Goal: Find specific page/section: Find specific page/section

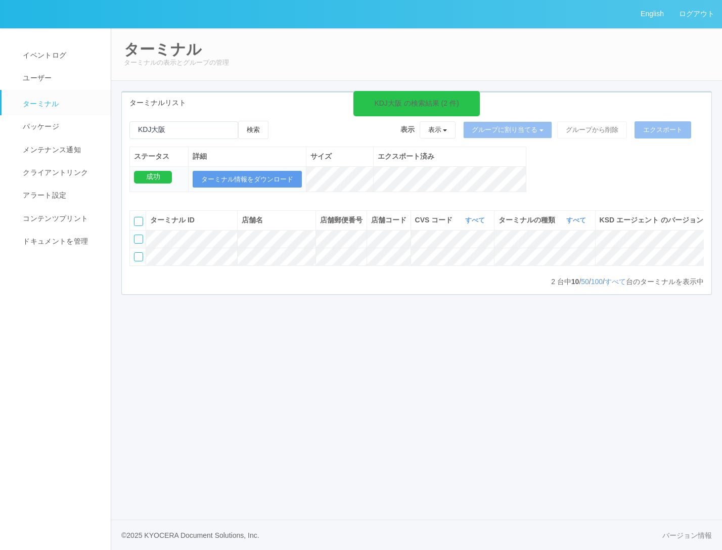
click at [145, 20] on div "English ログアウト" at bounding box center [361, 14] width 722 height 28
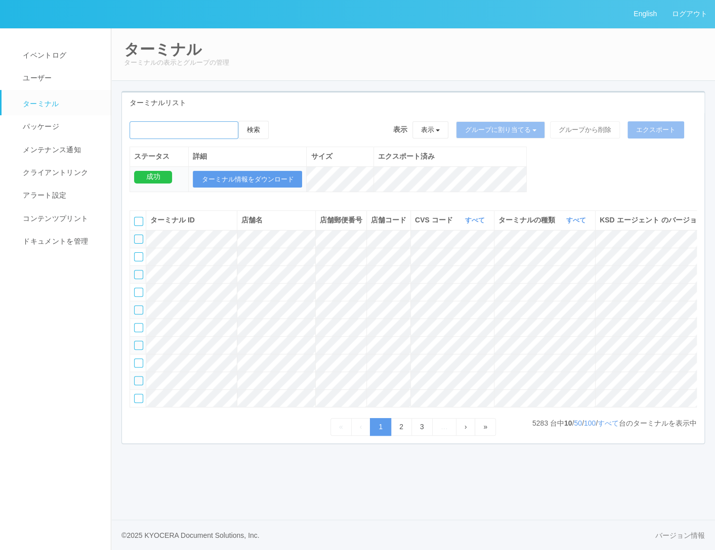
click at [184, 122] on input "emailSearch" at bounding box center [183, 130] width 109 height 18
type input "KDJ大阪"
click at [246, 130] on button "検索" at bounding box center [253, 130] width 30 height 18
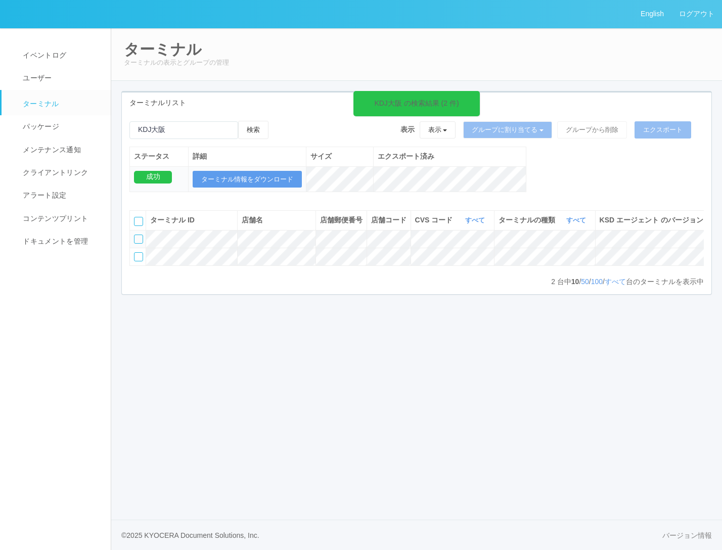
click at [477, 97] on icon at bounding box center [478, 98] width 2 height 8
